Goal: Task Accomplishment & Management: Complete application form

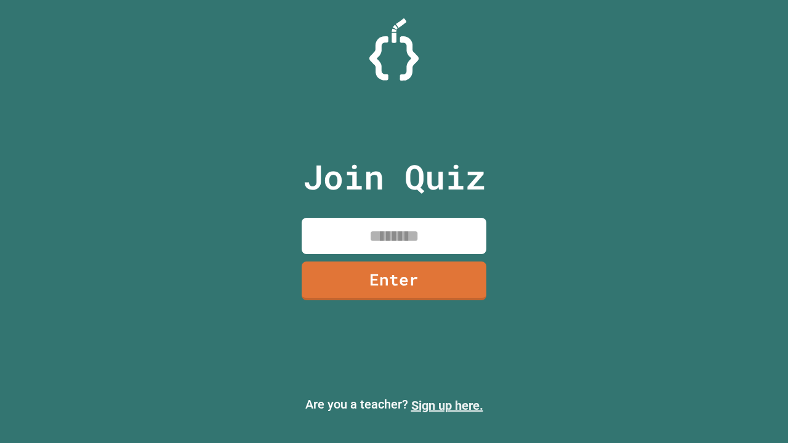
click at [447, 406] on link "Sign up here." at bounding box center [447, 405] width 72 height 15
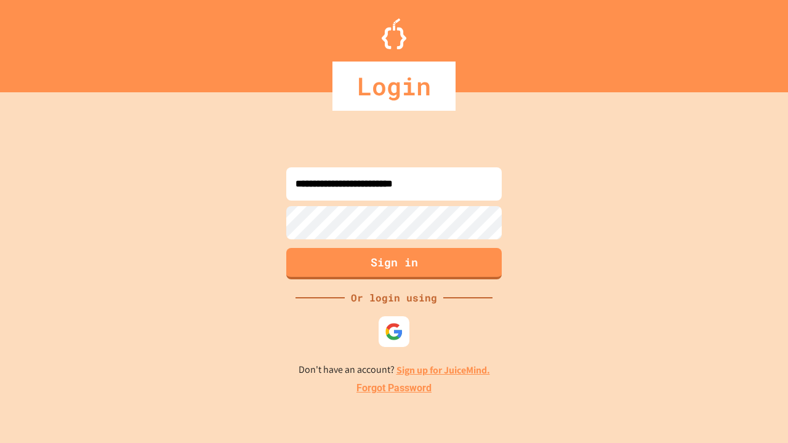
type input "**********"
